Goal: Task Accomplishment & Management: Manage account settings

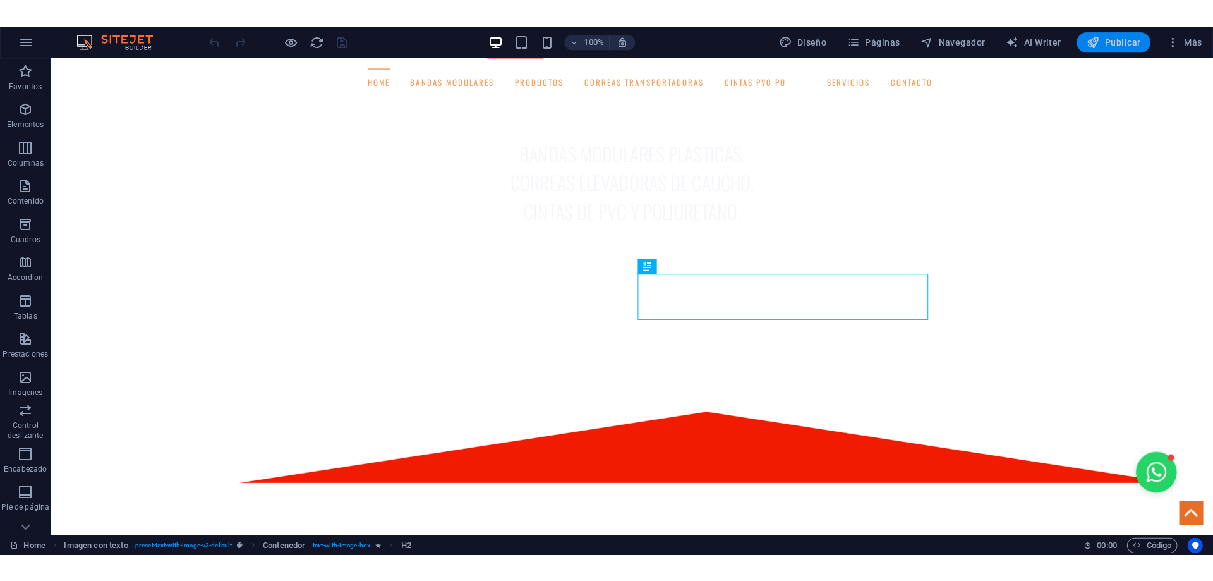
scroll to position [1018, 0]
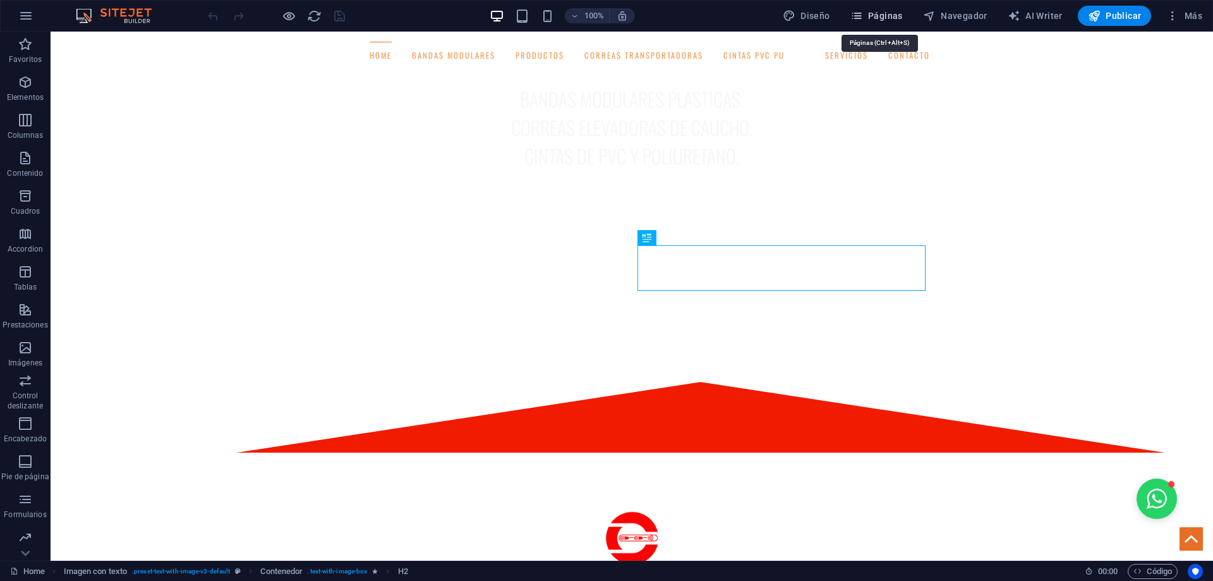
click at [888, 14] on span "Páginas" at bounding box center [876, 15] width 52 height 13
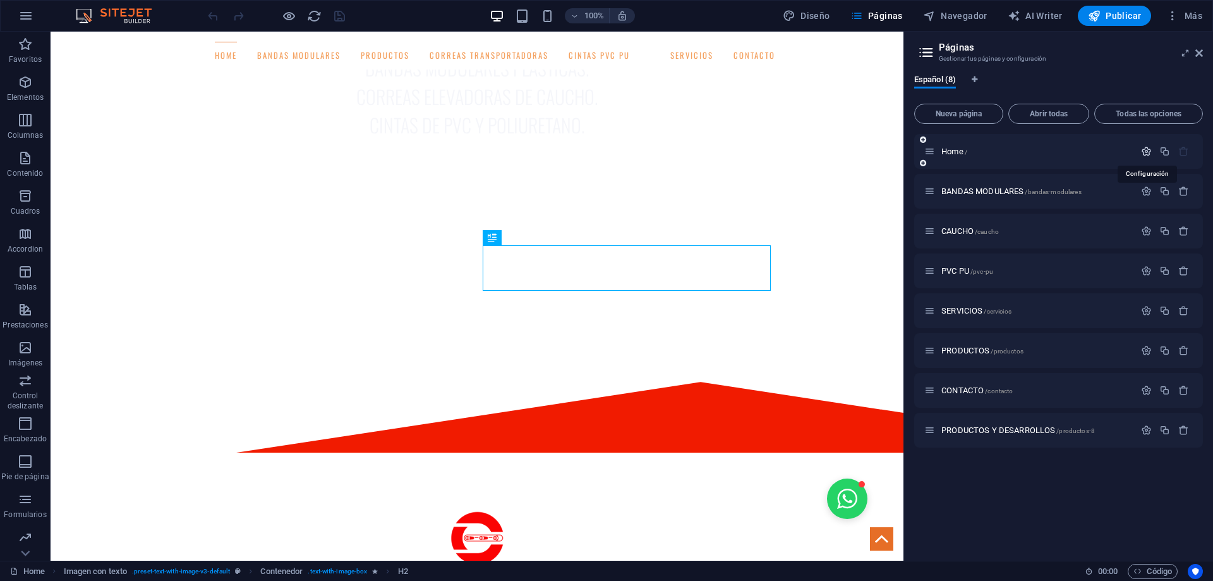
click at [1146, 148] on icon "button" at bounding box center [1146, 151] width 11 height 11
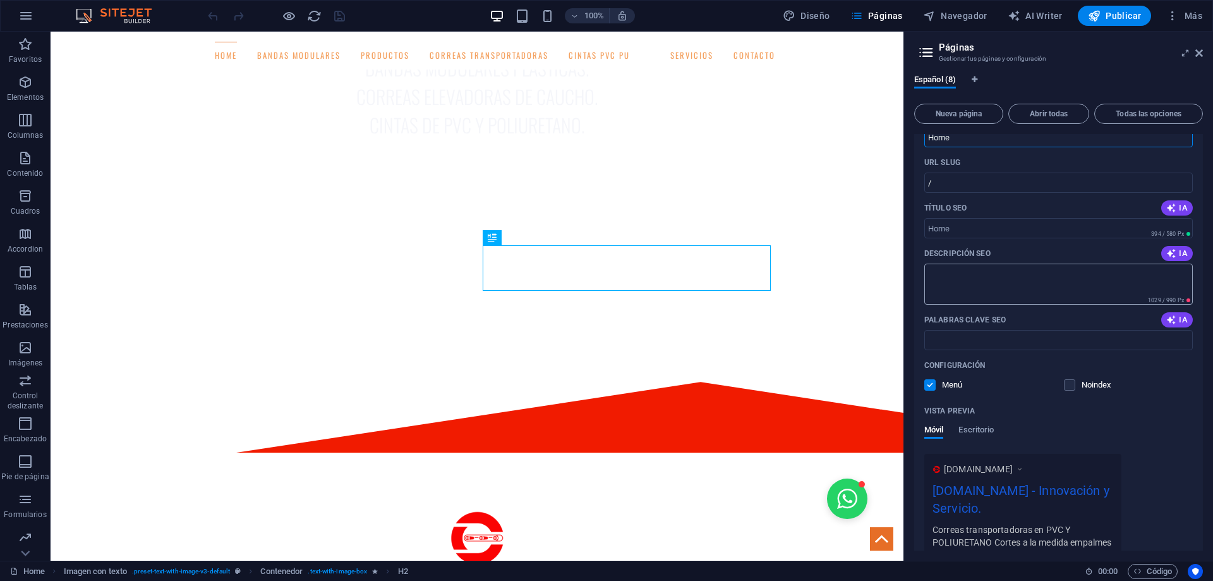
scroll to position [0, 0]
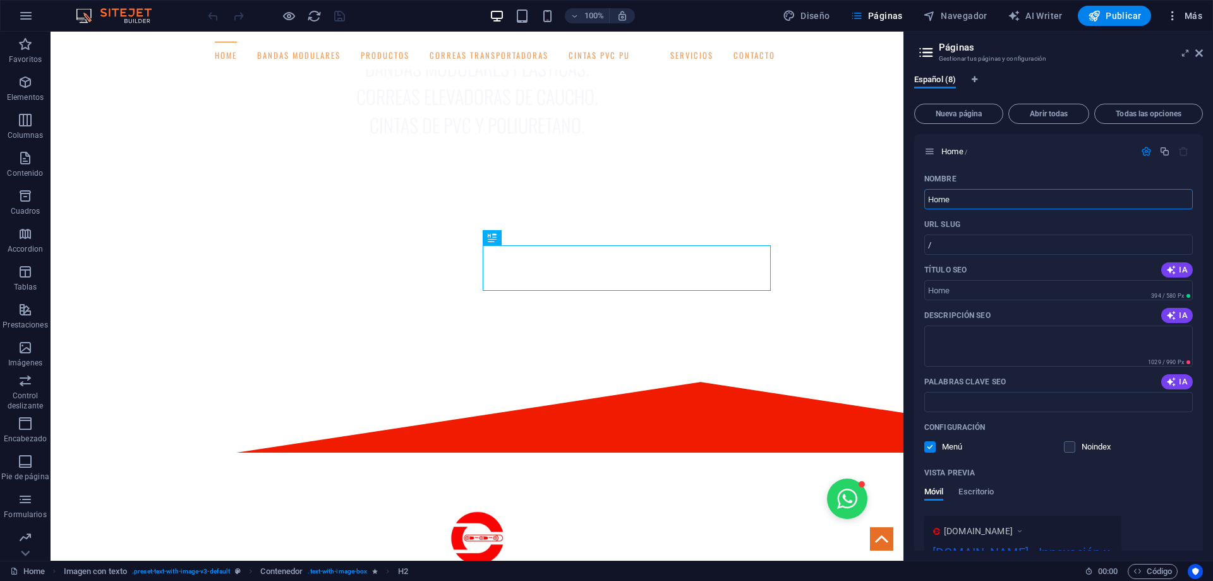
click at [1173, 16] on icon "button" at bounding box center [1172, 15] width 13 height 13
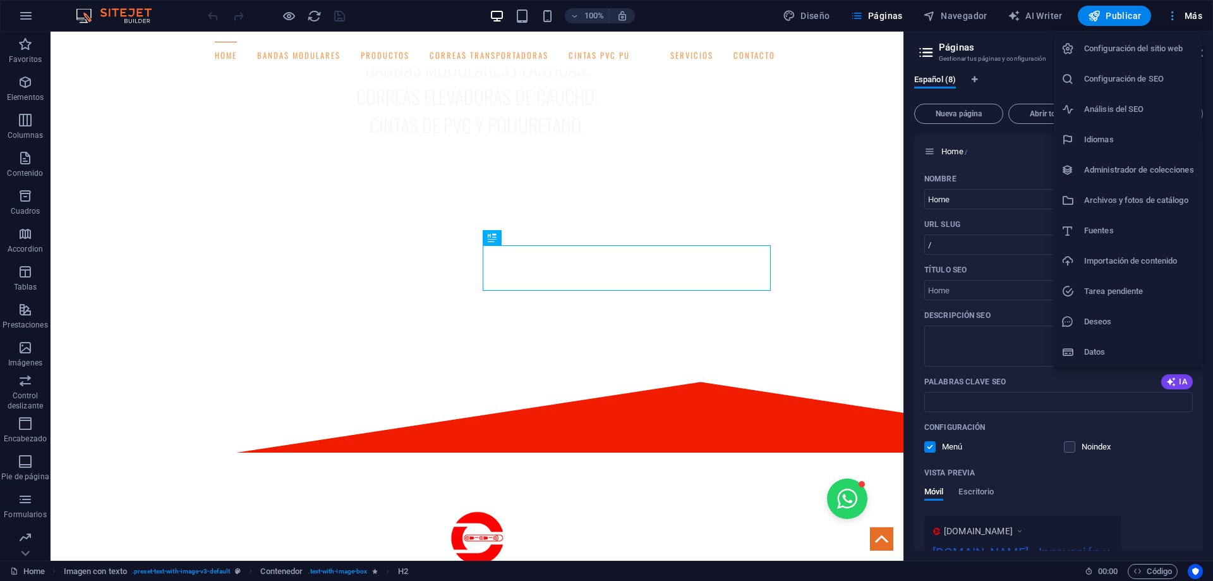
click at [1173, 16] on div at bounding box center [606, 290] width 1213 height 581
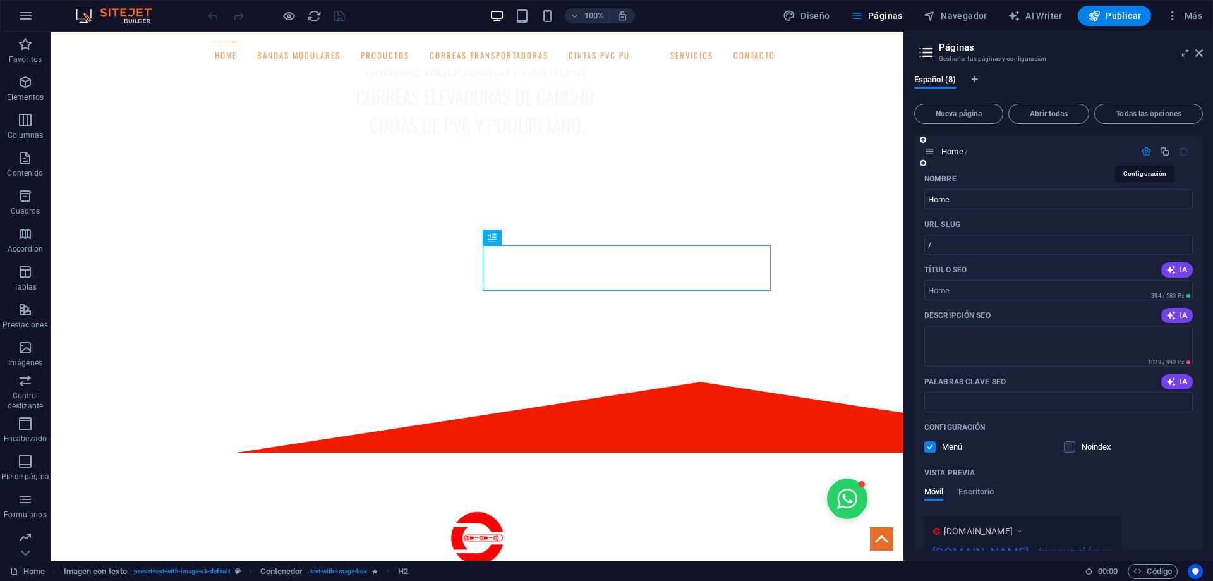
click at [1142, 151] on icon "button" at bounding box center [1146, 151] width 11 height 11
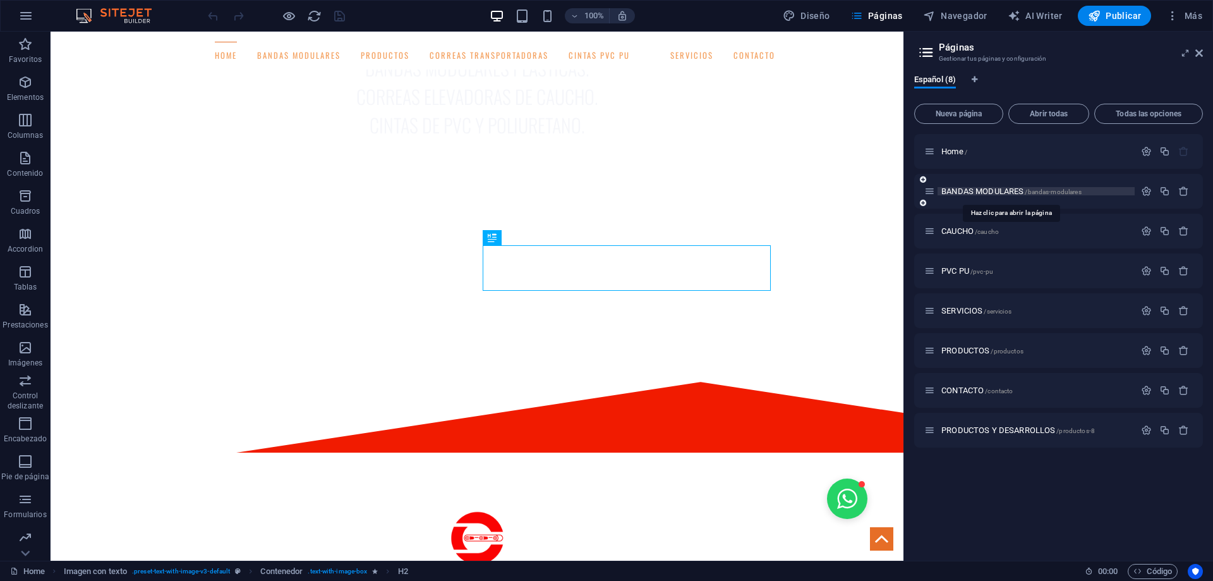
click at [1000, 190] on span "BANDAS MODULARES /bandas-modulares" at bounding box center [1011, 190] width 140 height 9
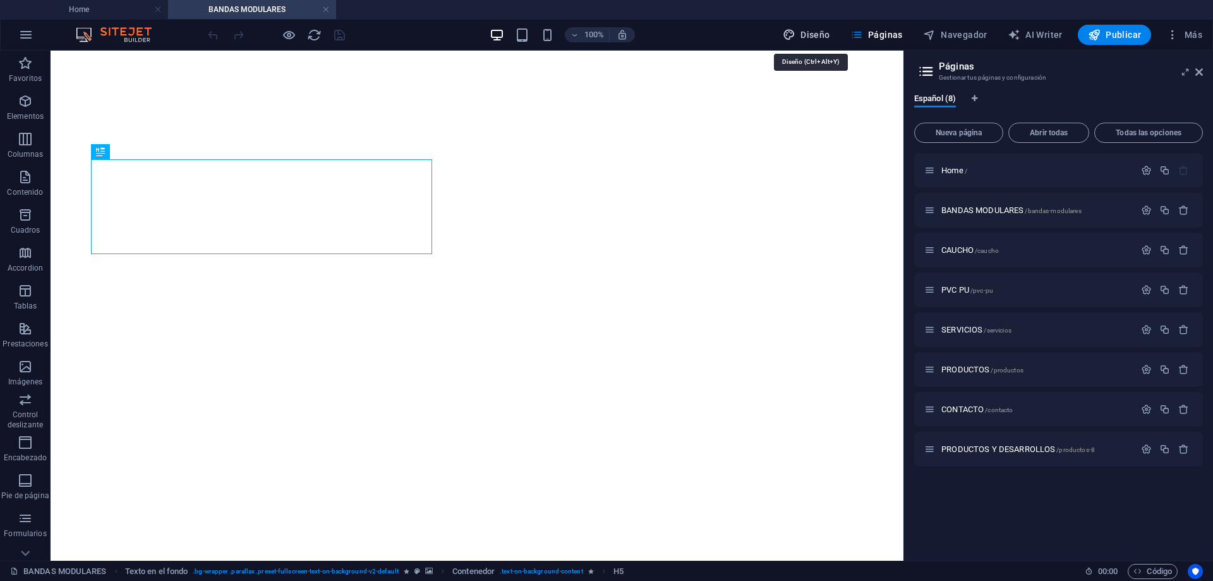
click at [815, 31] on span "Diseño" at bounding box center [806, 34] width 47 height 13
select select "px"
select select "300"
select select "px"
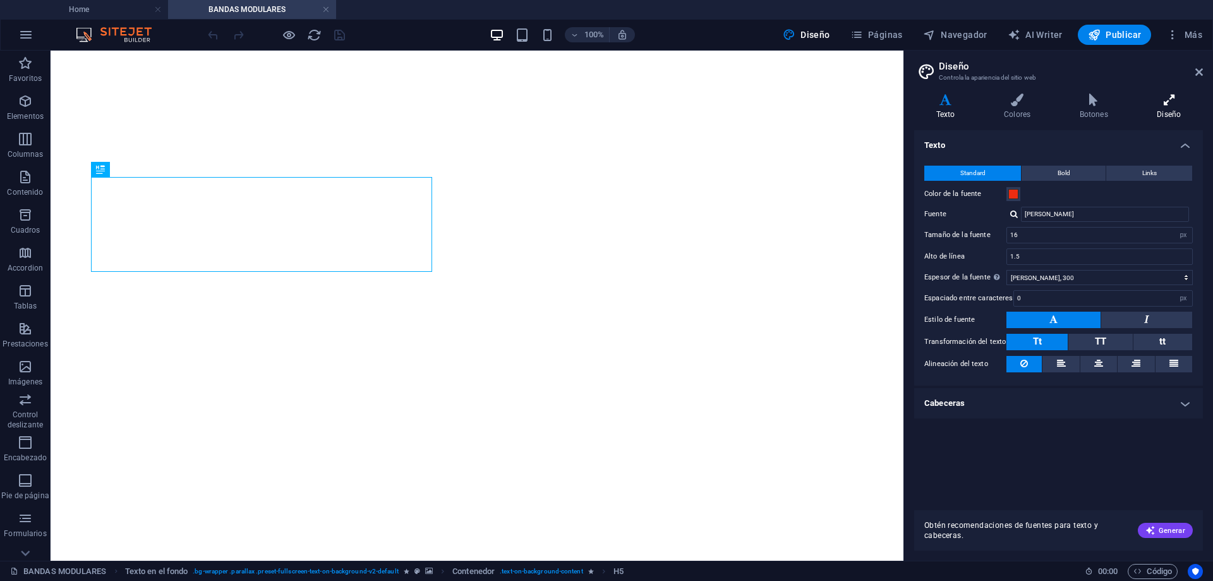
click at [1159, 105] on icon at bounding box center [1169, 100] width 68 height 13
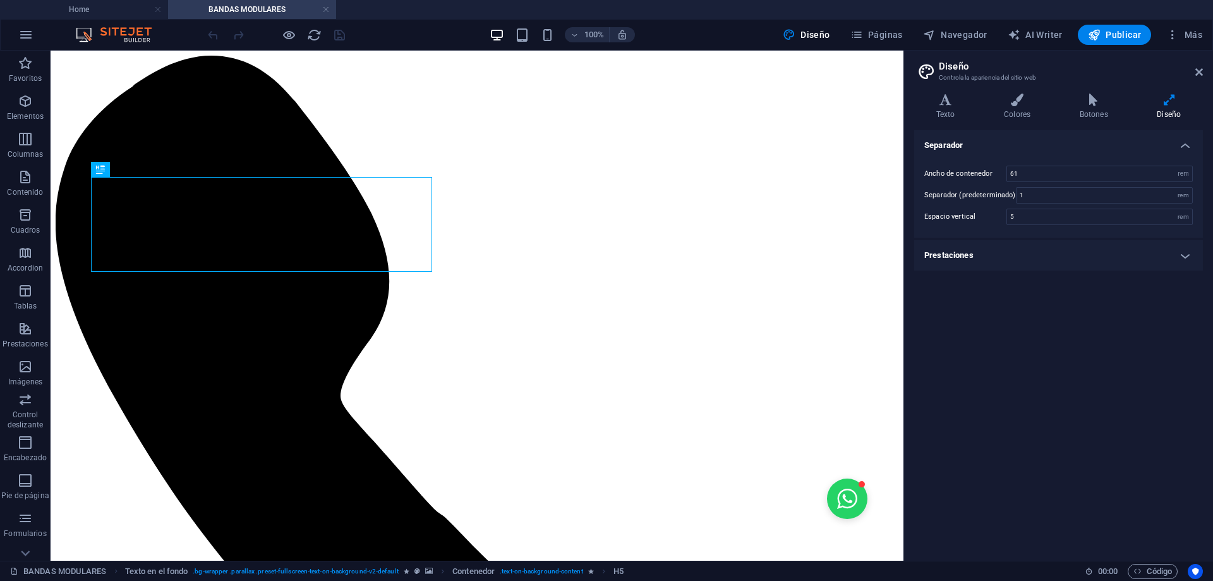
click at [1202, 69] on aside "Diseño Controla la apariencia del sitio web Variantes Texto Colores Botones Dis…" at bounding box center [1059, 306] width 310 height 510
click at [1200, 72] on icon at bounding box center [1199, 72] width 8 height 10
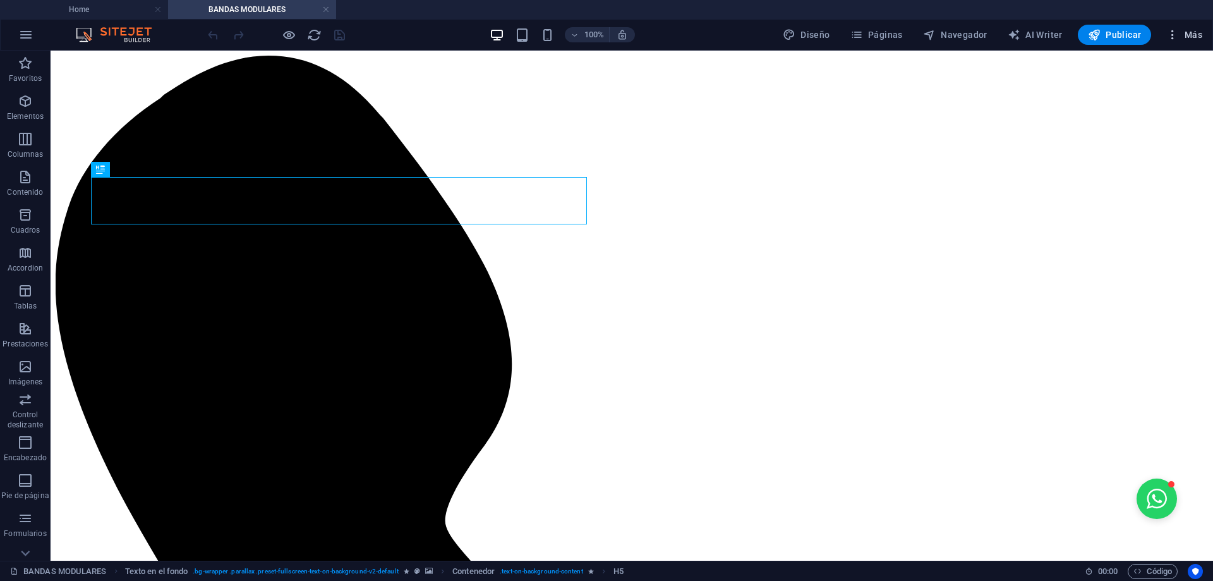
click at [1185, 36] on span "Más" at bounding box center [1184, 34] width 36 height 13
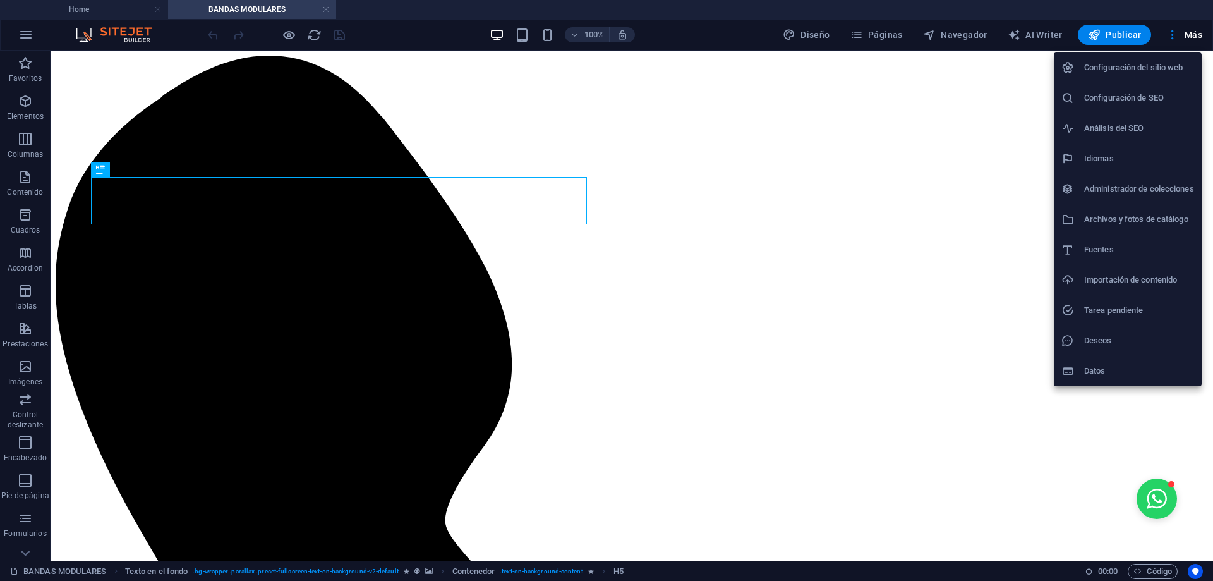
click at [1143, 63] on h6 "Configuración del sitio web" at bounding box center [1139, 67] width 110 height 15
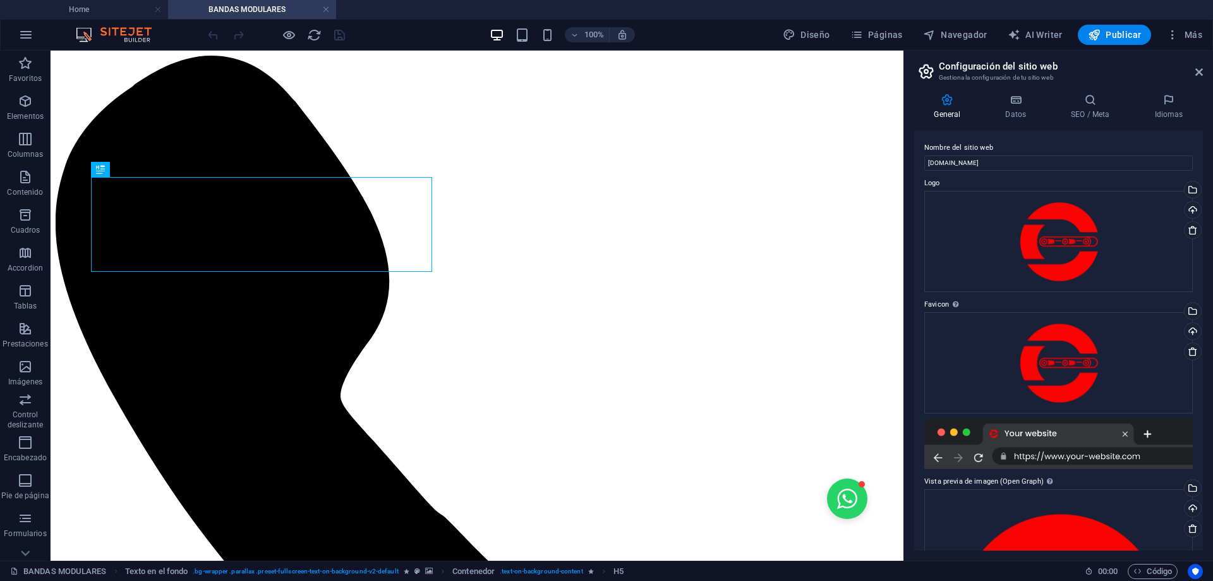
click at [942, 107] on h4 "General" at bounding box center [949, 107] width 71 height 27
click at [1010, 107] on h4 "Datos" at bounding box center [1019, 107] width 66 height 27
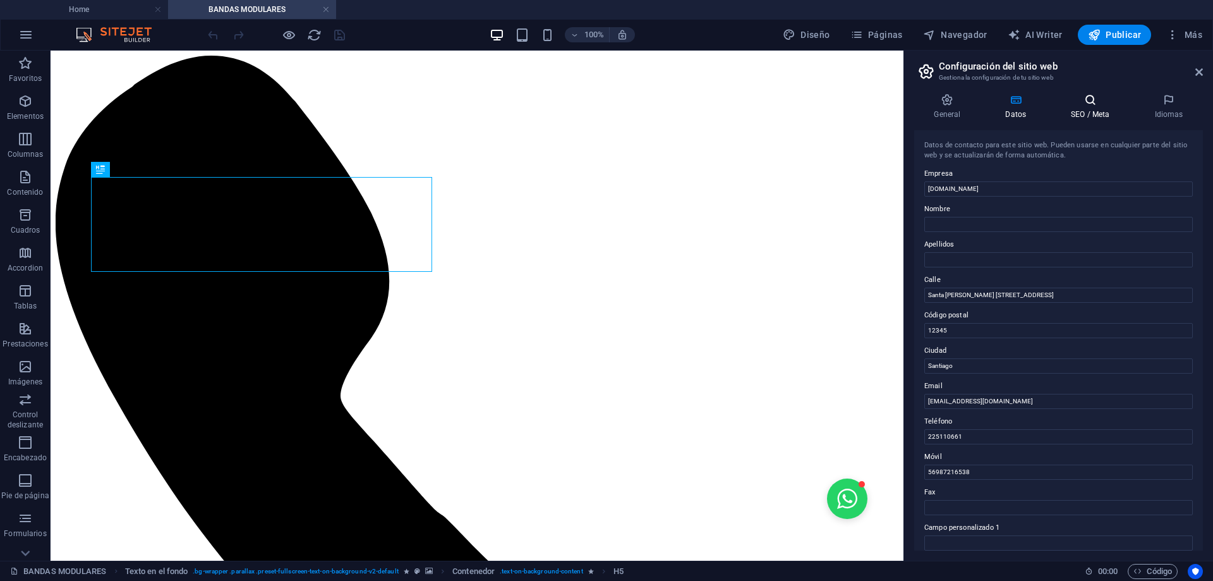
click at [1094, 107] on h4 "SEO / Meta" at bounding box center [1092, 107] width 83 height 27
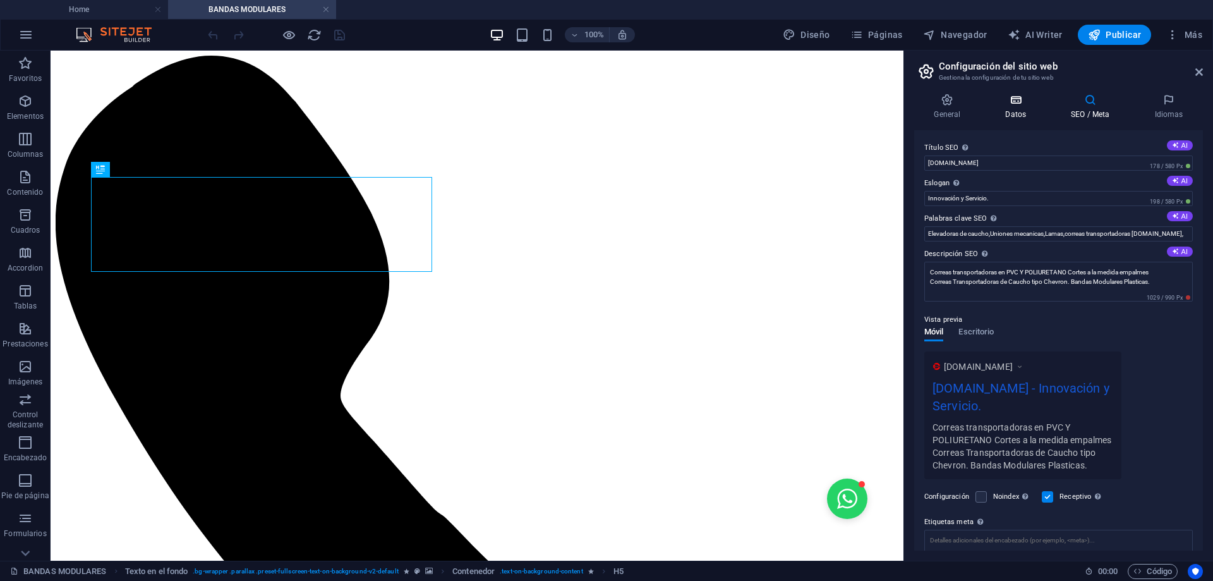
click at [1026, 106] on icon at bounding box center [1016, 100] width 61 height 13
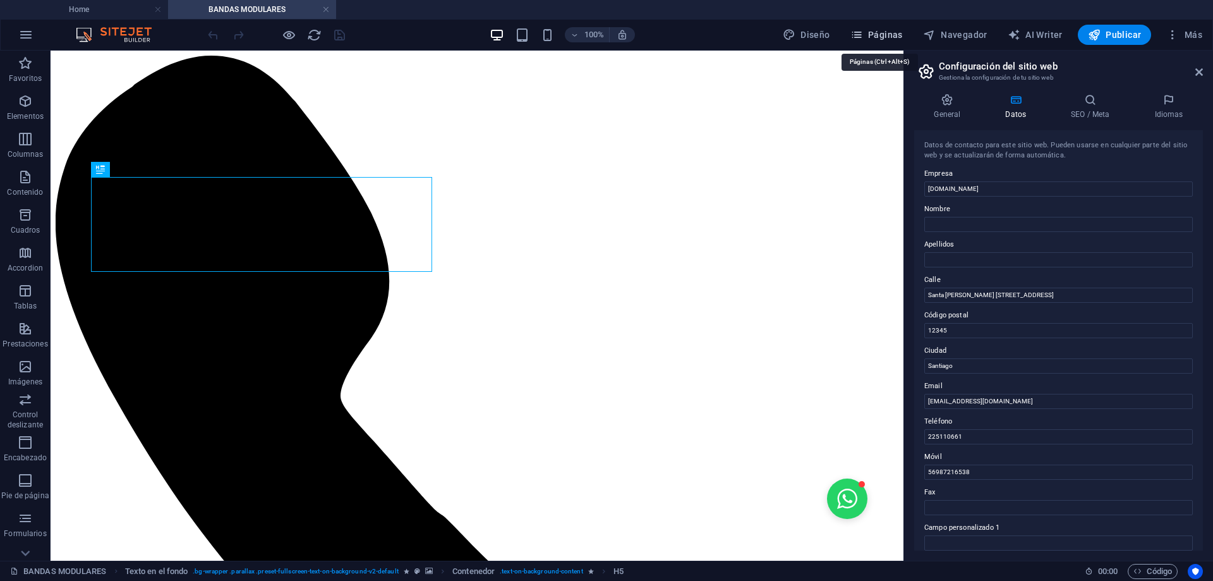
click at [878, 34] on span "Páginas" at bounding box center [876, 34] width 52 height 13
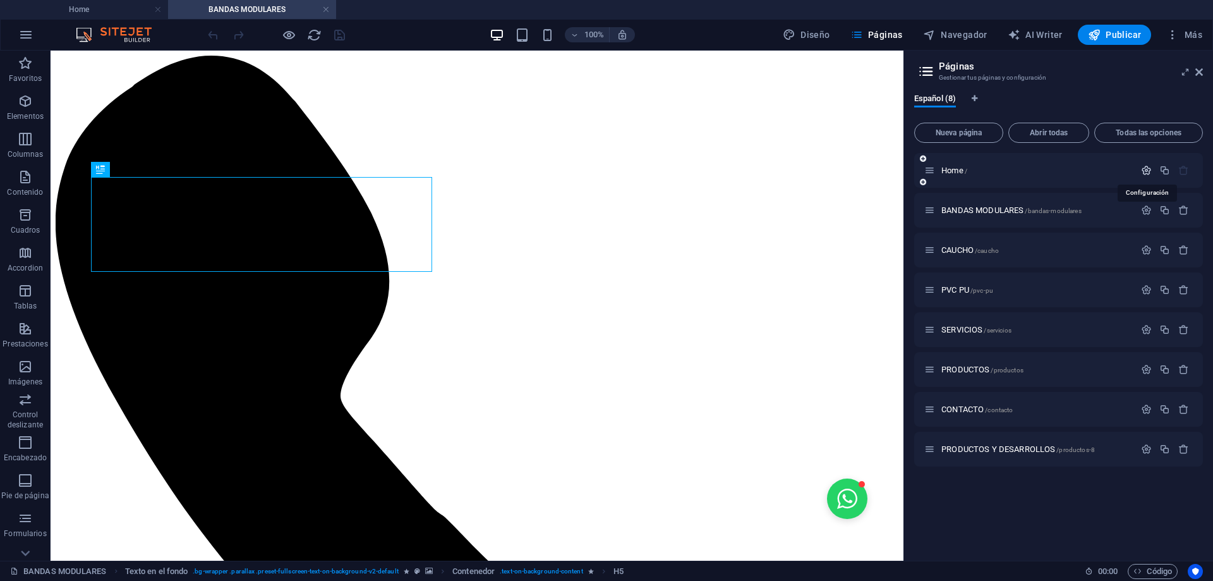
click at [1144, 172] on icon "button" at bounding box center [1146, 170] width 11 height 11
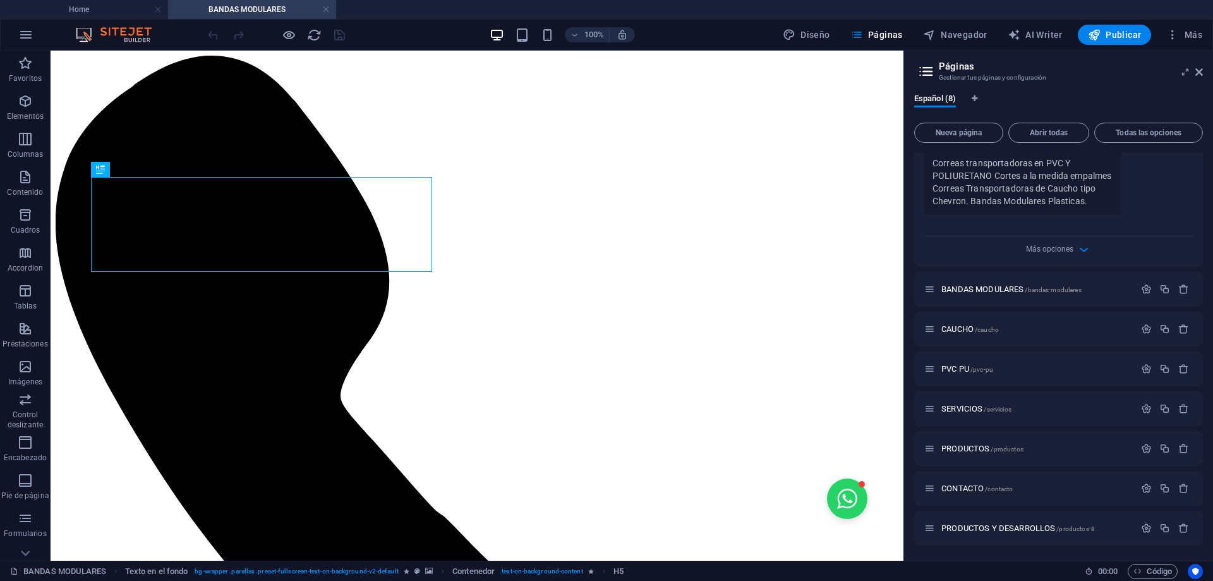
scroll to position [460, 0]
click at [1077, 251] on icon "button" at bounding box center [1084, 249] width 15 height 15
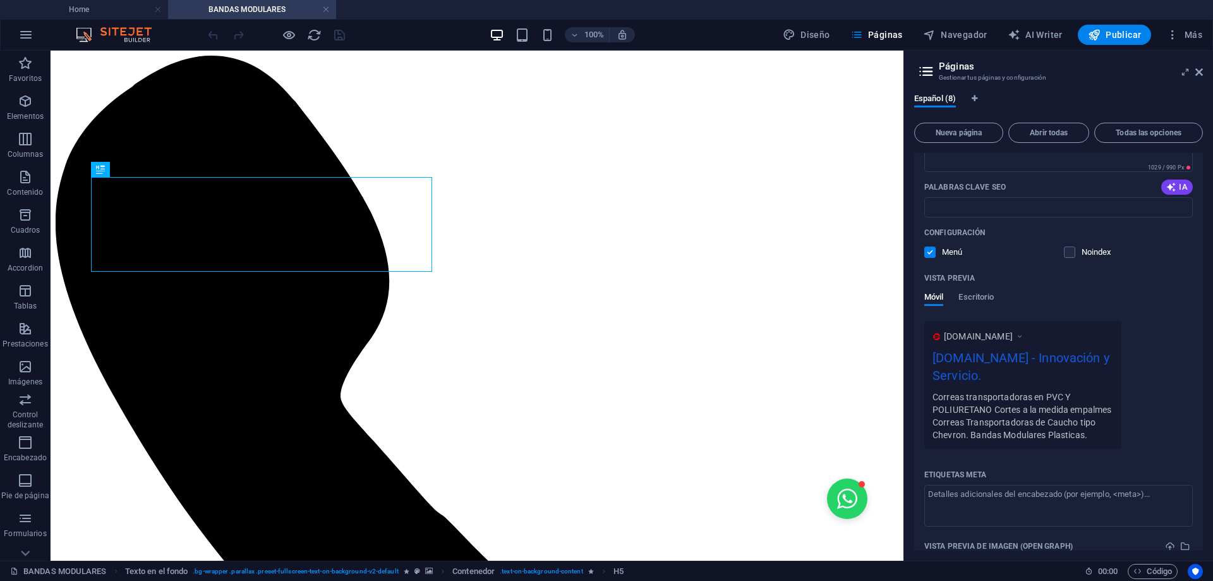
scroll to position [207, 0]
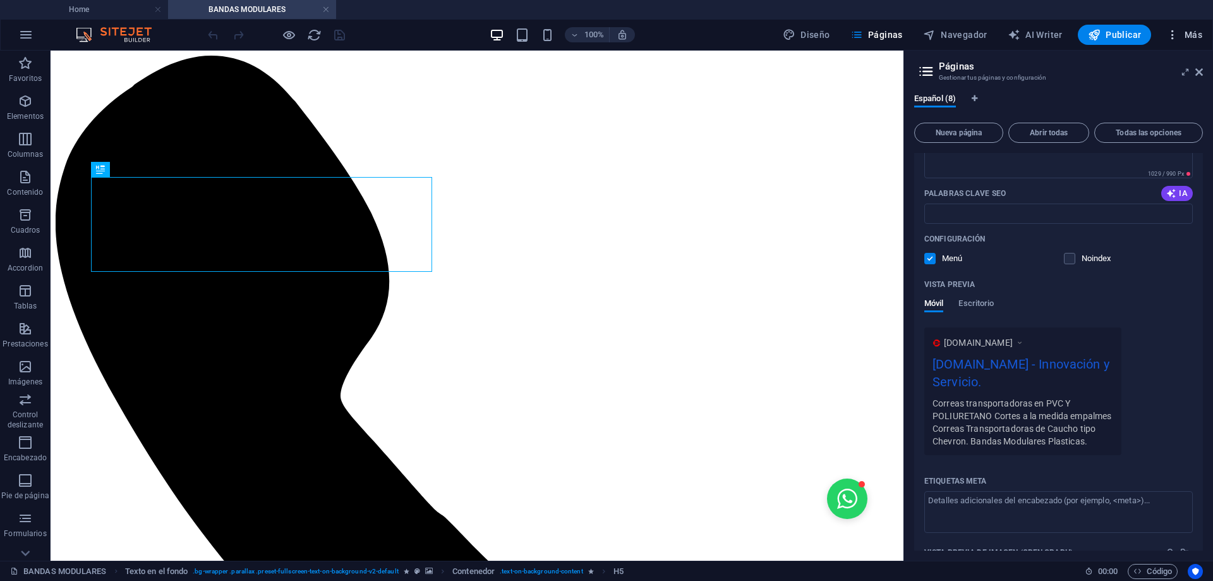
click at [1178, 36] on icon "button" at bounding box center [1172, 34] width 13 height 13
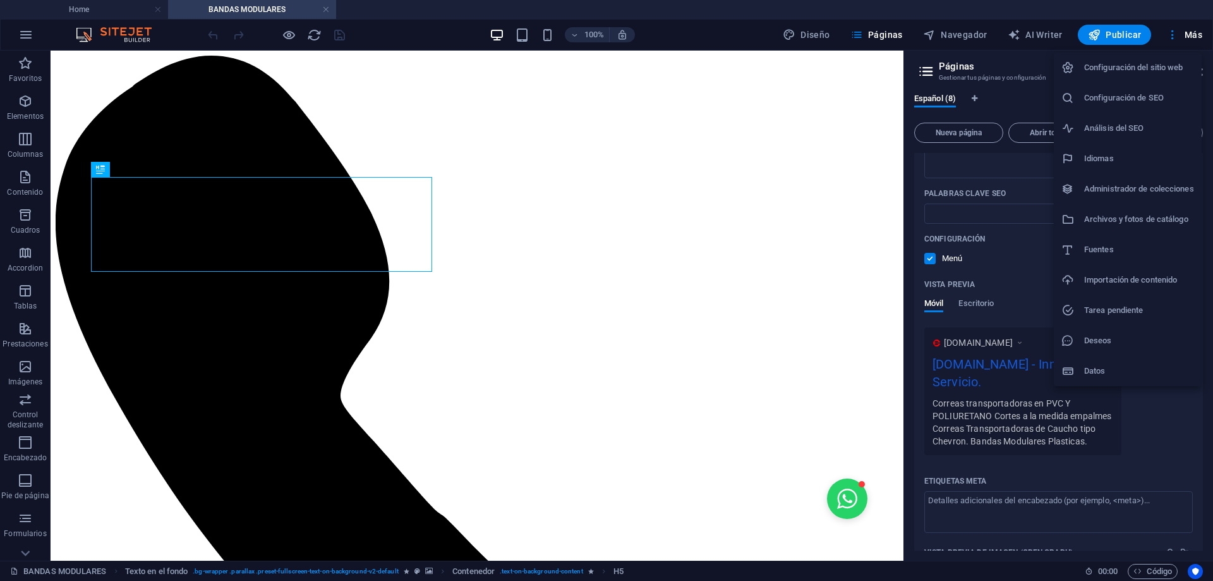
click at [1163, 61] on h6 "Configuración del sitio web" at bounding box center [1139, 67] width 110 height 15
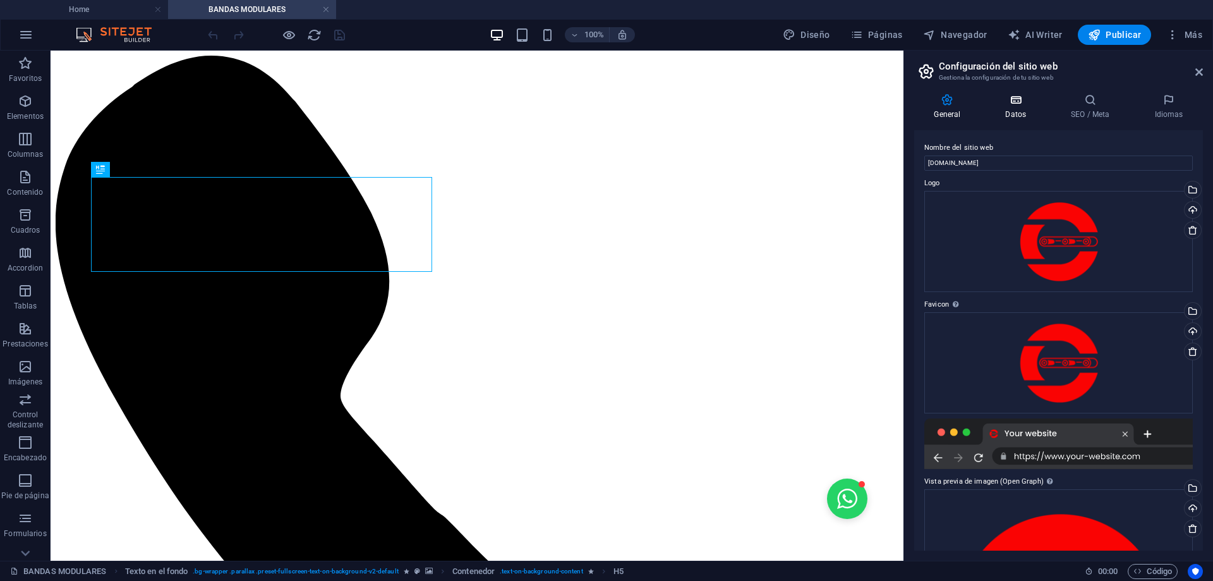
click at [1036, 103] on icon at bounding box center [1016, 100] width 61 height 13
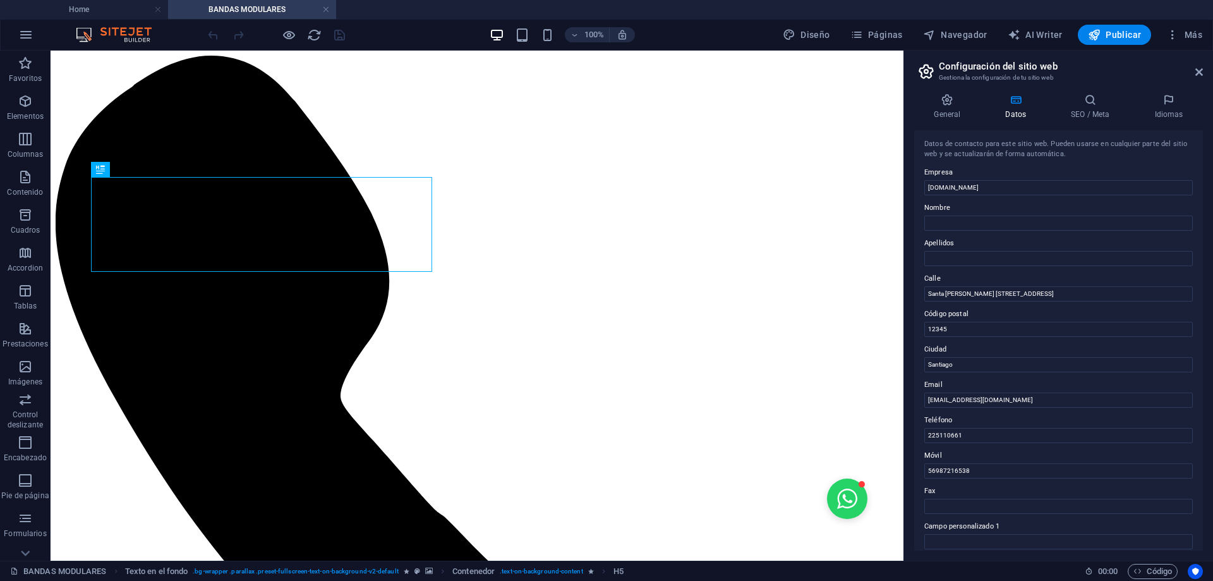
scroll to position [0, 0]
click at [1089, 101] on icon at bounding box center [1090, 100] width 78 height 13
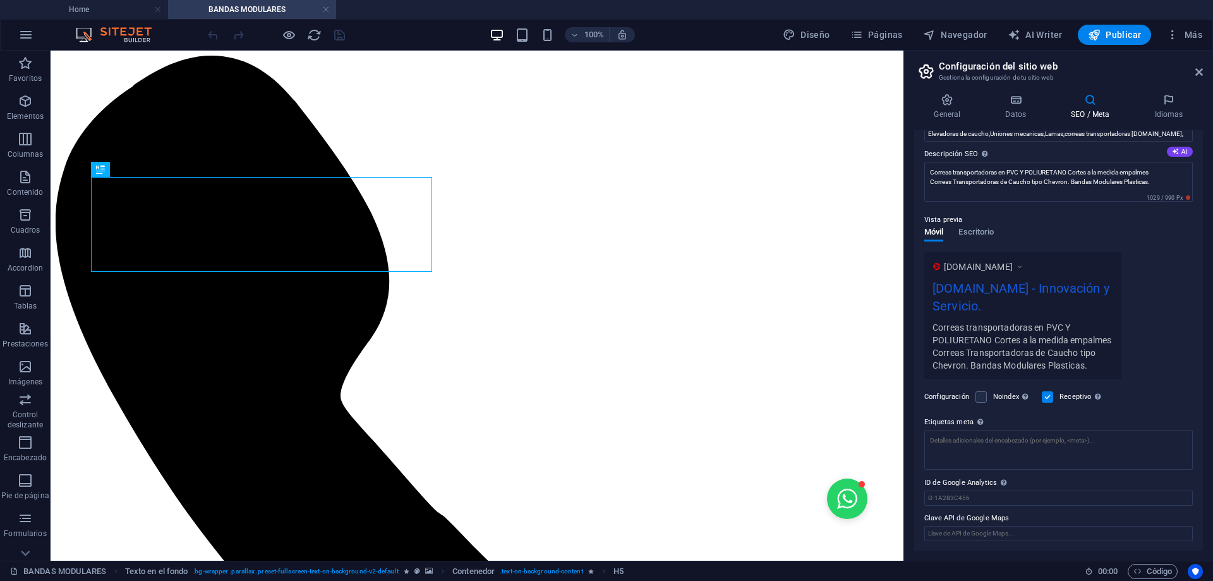
scroll to position [113, 0]
click at [1170, 292] on div "[DOMAIN_NAME] [DOMAIN_NAME] - Innovación y Servicio. Correas transportadoras en…" at bounding box center [1058, 315] width 269 height 128
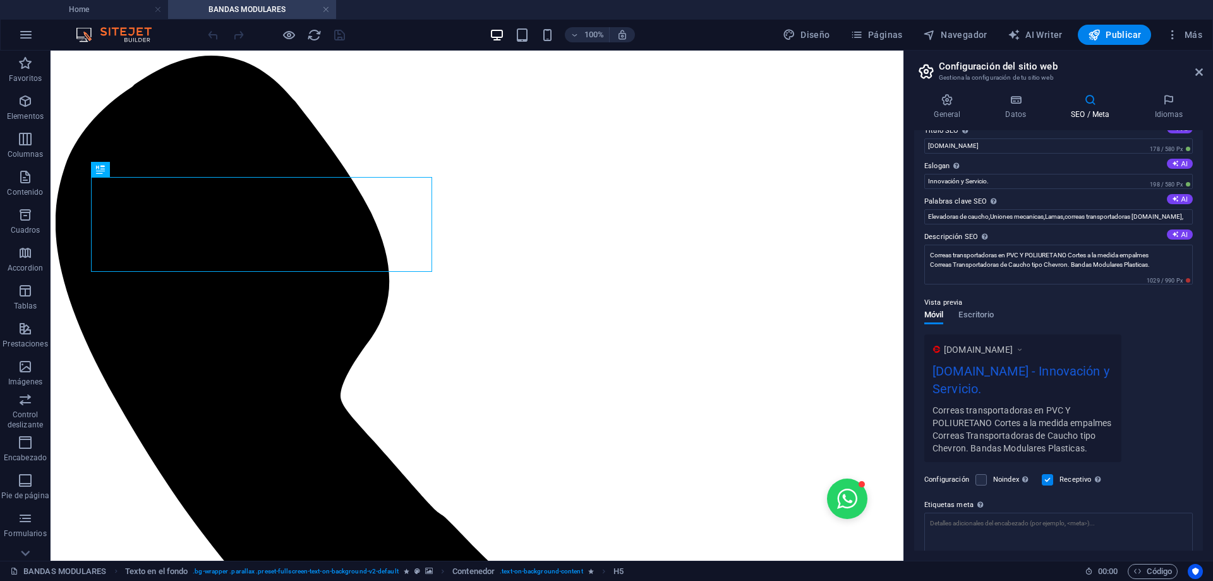
scroll to position [0, 0]
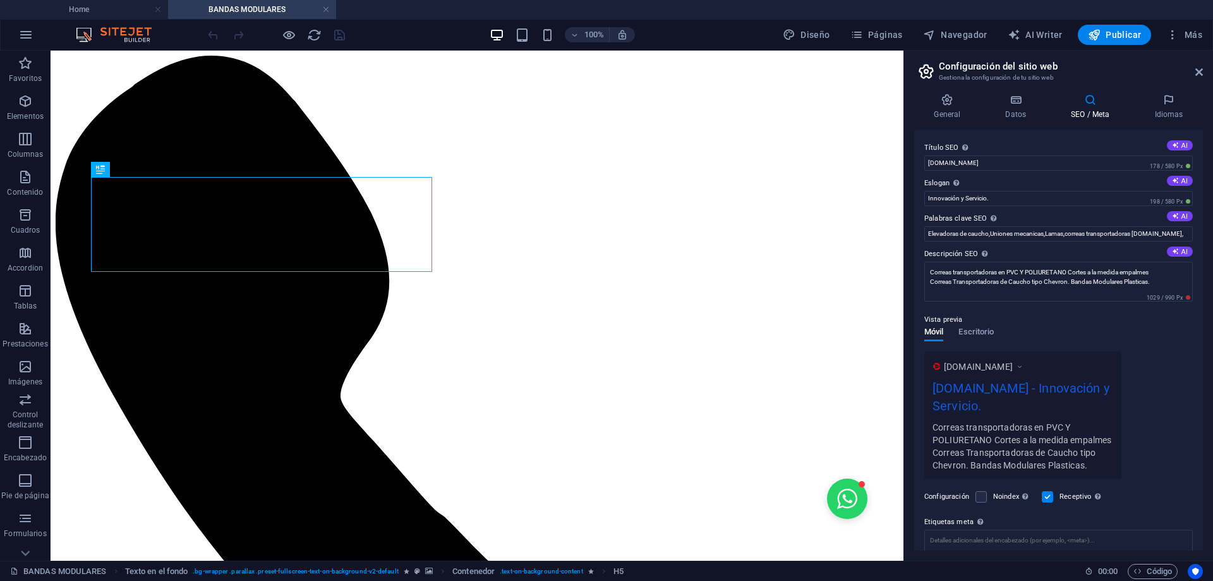
click at [1202, 75] on aside "Configuración del sitio web Gestiona la configuración de tu sitio web General D…" at bounding box center [1059, 306] width 310 height 510
click at [1199, 71] on icon at bounding box center [1199, 72] width 8 height 10
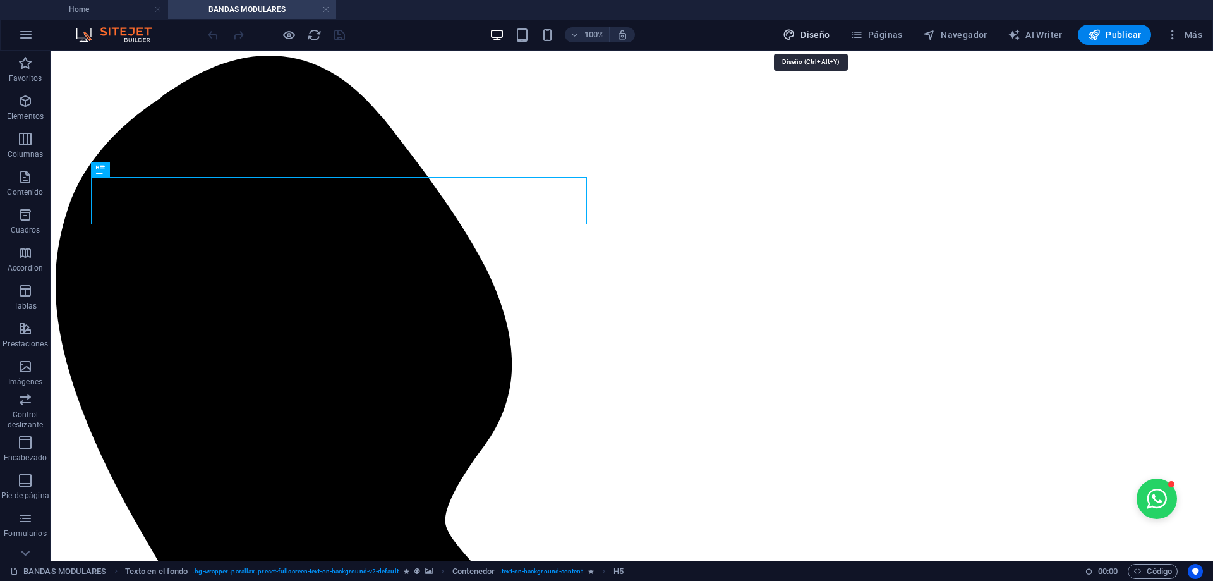
click at [811, 32] on span "Diseño" at bounding box center [806, 34] width 47 height 13
select select "rem"
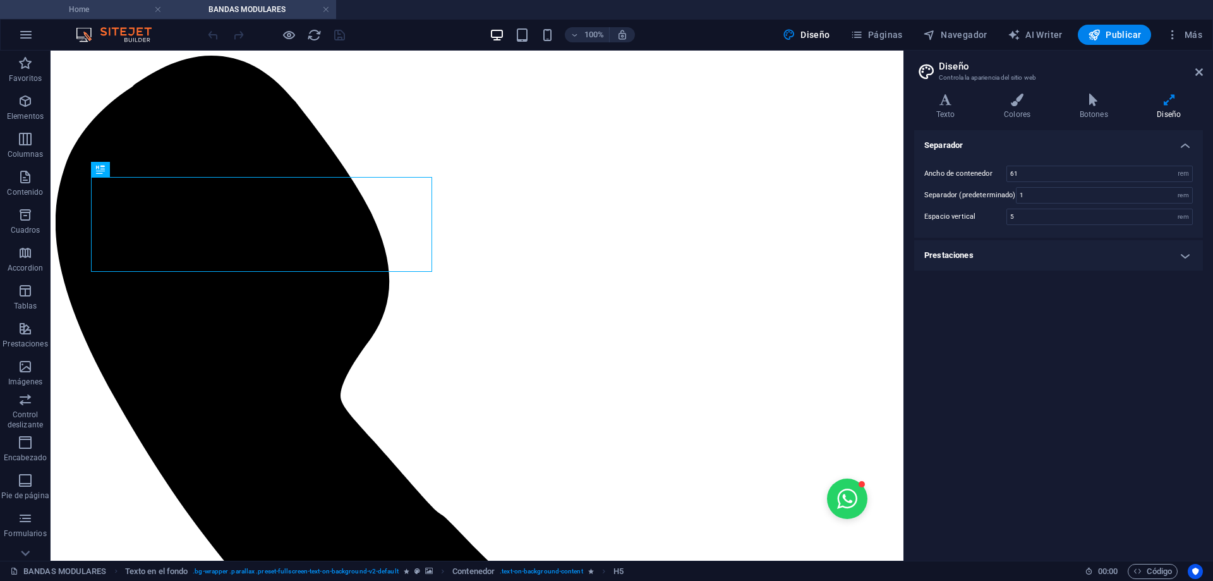
click at [92, 15] on h4 "Home" at bounding box center [84, 10] width 168 height 14
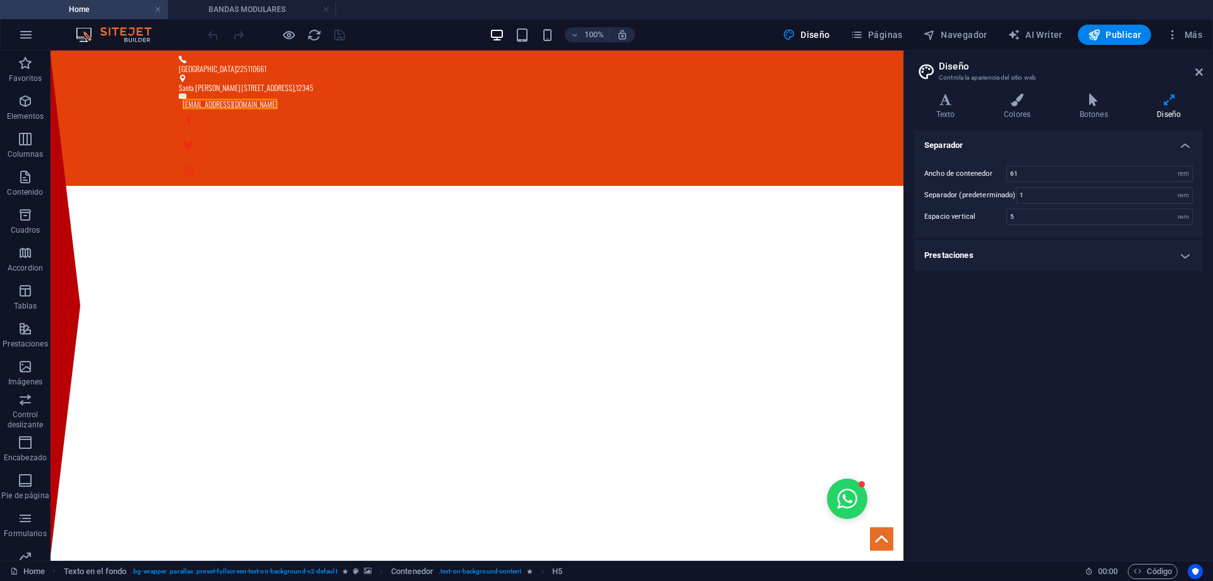
scroll to position [1066, 0]
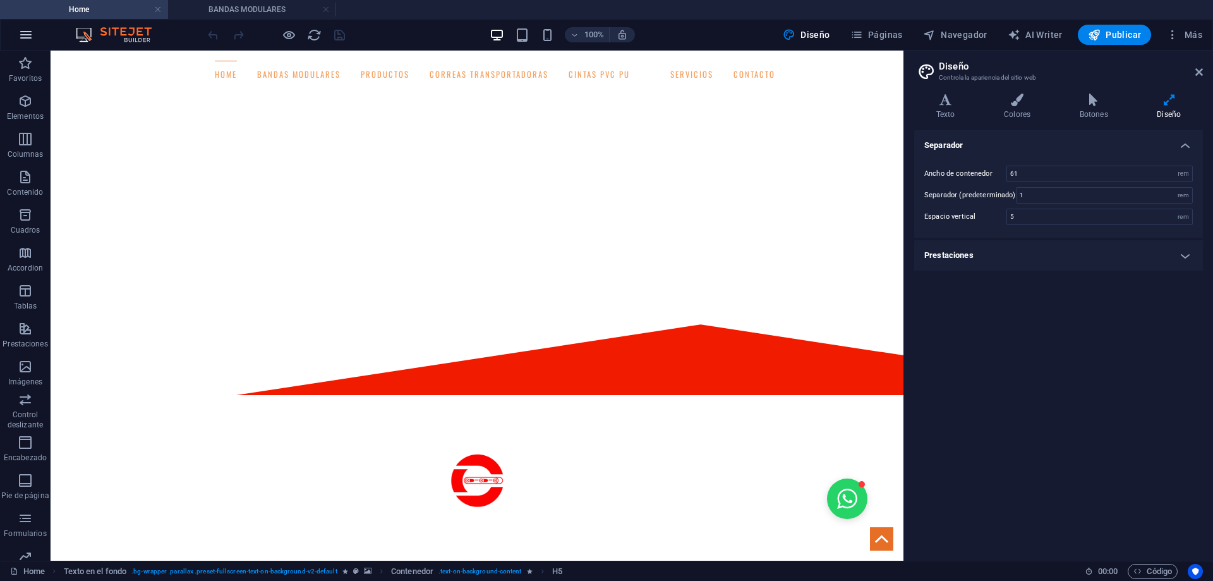
click at [27, 32] on icon "button" at bounding box center [25, 34] width 15 height 15
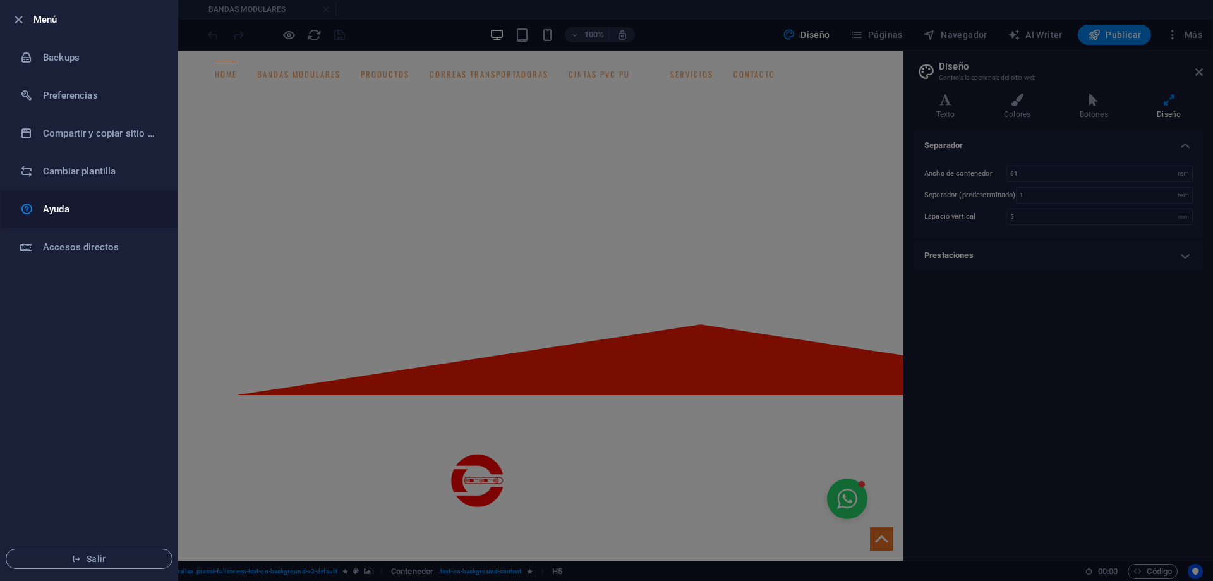
click at [45, 203] on h6 "Ayuda" at bounding box center [101, 209] width 117 height 15
click at [997, 312] on div at bounding box center [606, 290] width 1213 height 581
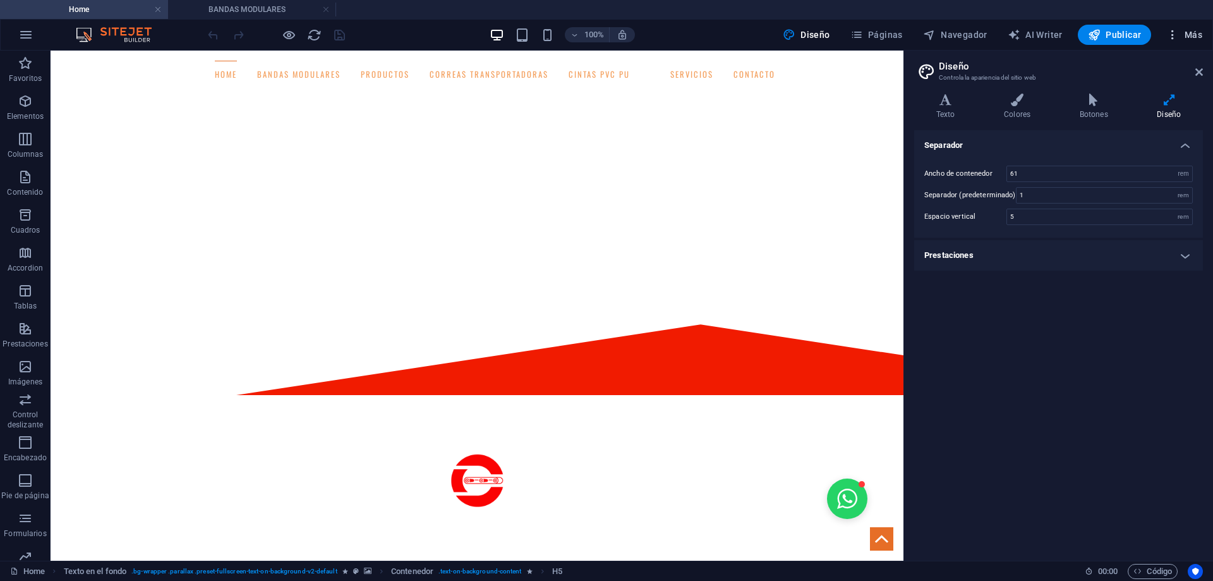
click at [1172, 35] on icon "button" at bounding box center [1172, 34] width 13 height 13
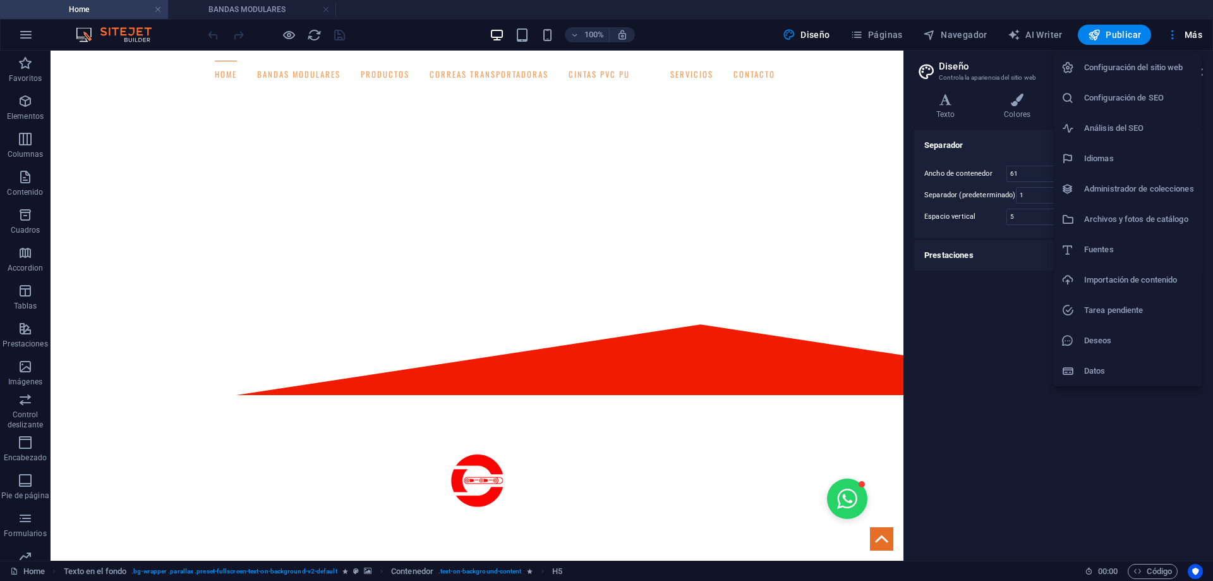
click at [998, 347] on div at bounding box center [606, 290] width 1213 height 581
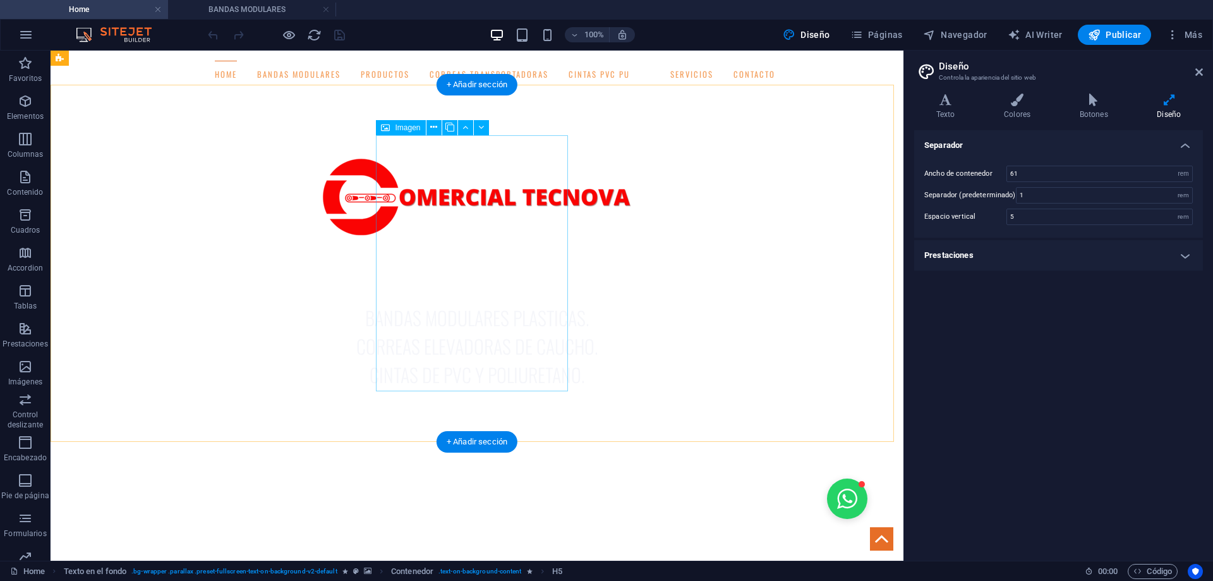
scroll to position [750, 0]
